Goal: Use online tool/utility: Utilize a website feature to perform a specific function

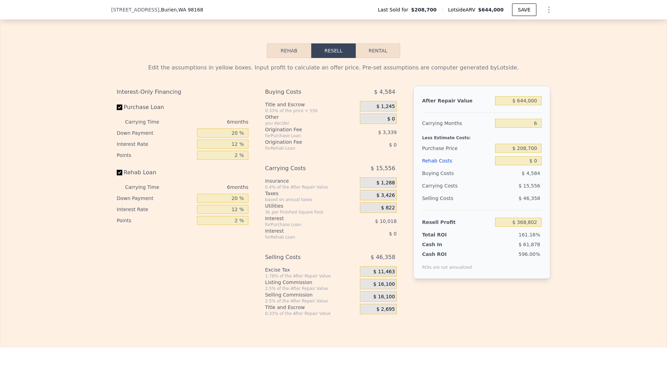
scroll to position [984, 0]
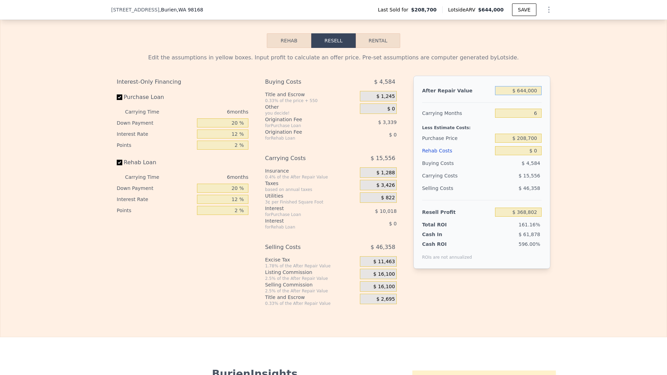
drag, startPoint x: 526, startPoint y: 91, endPoint x: 504, endPoint y: 92, distance: 22.3
click at [504, 92] on input "$ 644,000" at bounding box center [518, 90] width 47 height 9
type input "$ 7"
type input "-$ 228,095"
type input "$ 70"
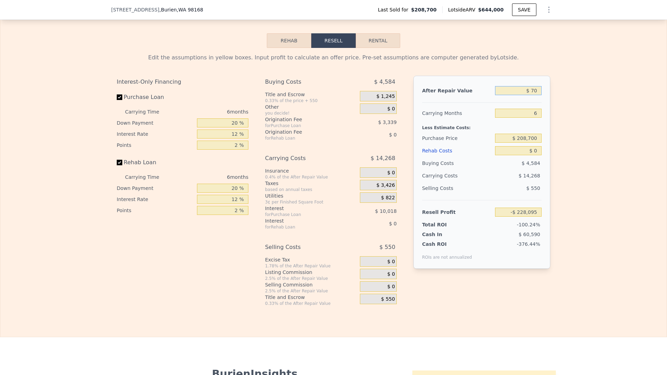
type input "-$ 228,037"
type input "$ 700"
type input "-$ 227,453"
type input "$ 7,000"
type input "-$ 221,614"
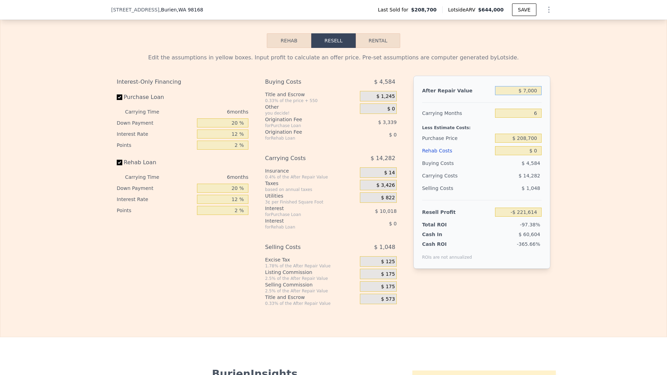
type input "$ 70,000"
type input "-$ 163,221"
type input "$ 700,000"
type input "$ 420,707"
type input "$ 700,000"
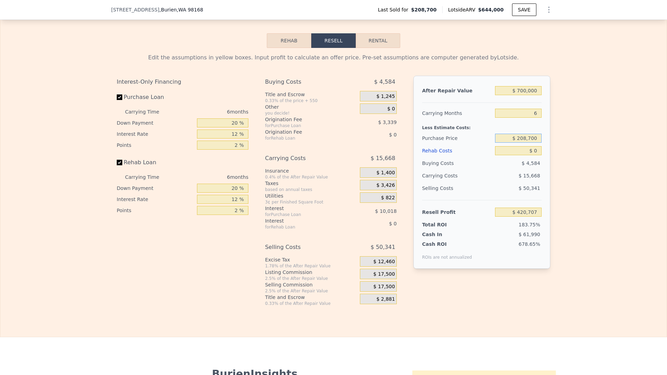
drag, startPoint x: 494, startPoint y: 137, endPoint x: 431, endPoint y: 125, distance: 63.7
click at [490, 137] on div "Purchase Price $ 208,700" at bounding box center [482, 138] width 120 height 13
type input "$ 400,000"
click at [474, 153] on div "Rehab Costs" at bounding box center [457, 151] width 70 height 13
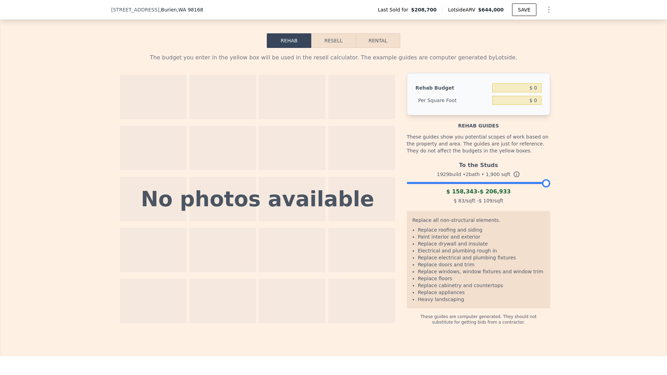
click at [339, 44] on button "Resell" at bounding box center [333, 40] width 44 height 15
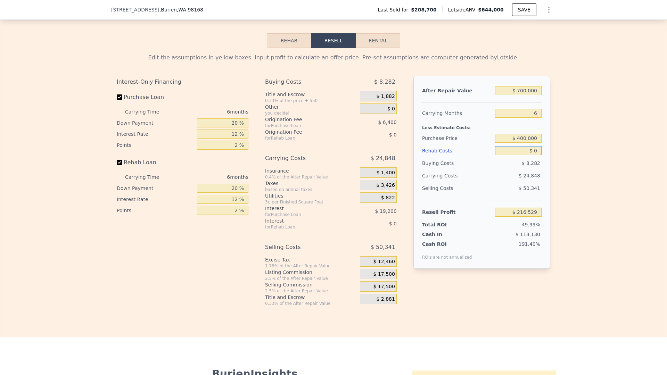
click at [539, 152] on input "$ 0" at bounding box center [518, 150] width 47 height 9
type input "$ 1"
type input "$ 216,528"
type input "$ 12"
type input "$ 216,517"
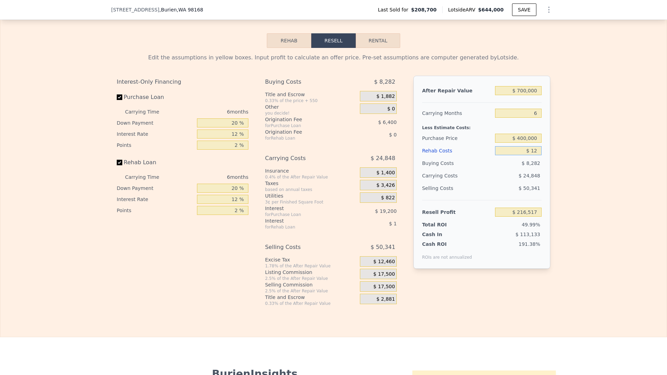
type input "$ 120"
type input "$ 216,401"
type input "$ 1,200"
type input "$ 215,250"
type input "$ 12,000"
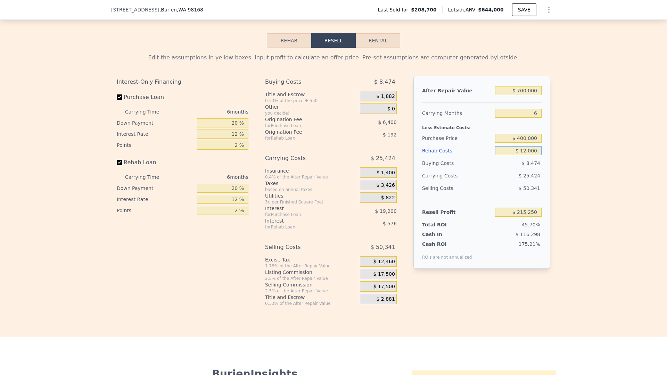
type input "$ 203,761"
type input "$ 120,000"
type input "$ 88,849"
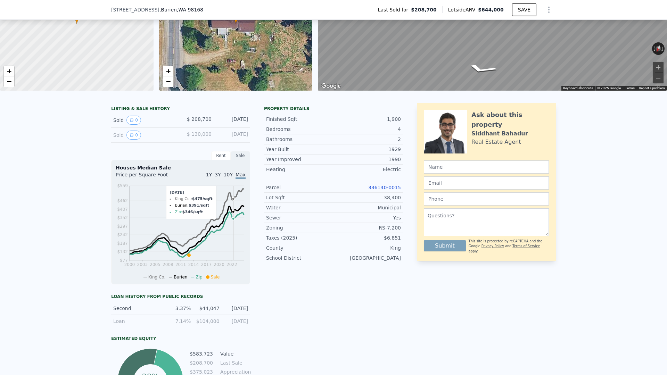
scroll to position [0, 0]
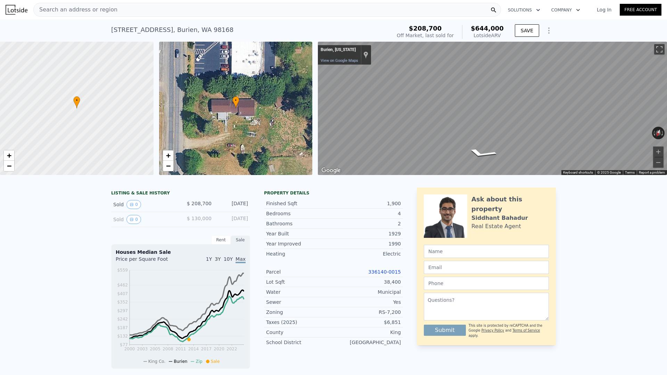
type input "$ 120,000"
drag, startPoint x: 223, startPoint y: 29, endPoint x: 112, endPoint y: 28, distance: 110.5
click at [112, 28] on div "[STREET_ADDRESS] Sold [DATE] for $208,700 (~ARV $644k )" at bounding box center [249, 31] width 277 height 19
copy div "[STREET_ADDRESS]"
